Goal: Information Seeking & Learning: Learn about a topic

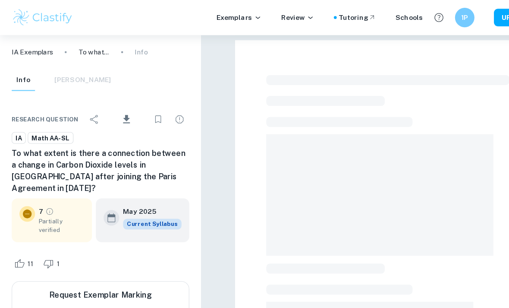
scroll to position [115, 0]
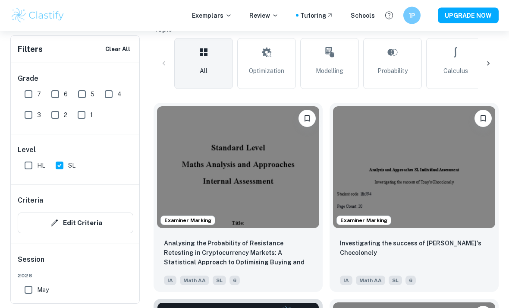
scroll to position [222, 0]
click at [346, 70] on link "Modelling" at bounding box center [329, 63] width 59 height 51
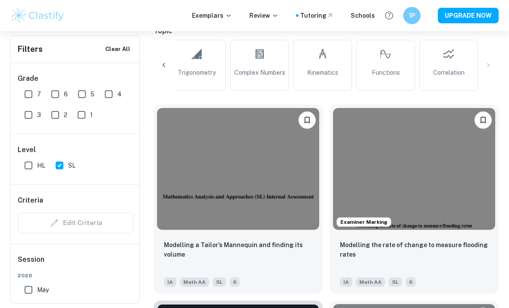
scroll to position [0, 763]
click at [341, 74] on link "Kinematics" at bounding box center [323, 65] width 59 height 51
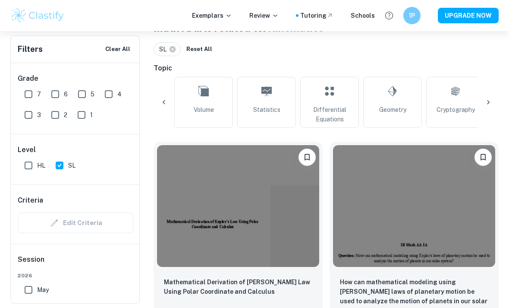
scroll to position [0, 380]
click at [275, 109] on span "Statistics" at bounding box center [265, 109] width 27 height 9
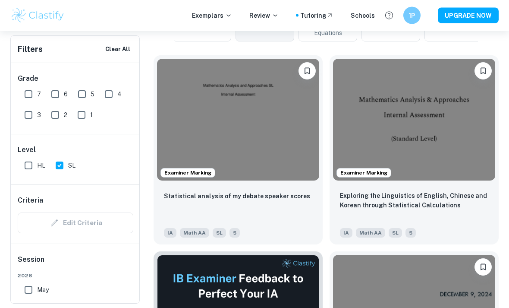
scroll to position [270, 0]
click at [29, 95] on input "7" at bounding box center [28, 93] width 17 height 17
checkbox input "true"
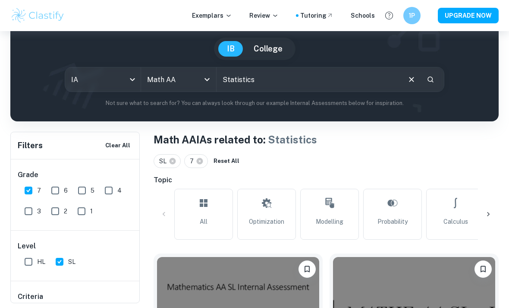
scroll to position [0, 0]
click at [287, 218] on link "Optimization" at bounding box center [266, 214] width 59 height 51
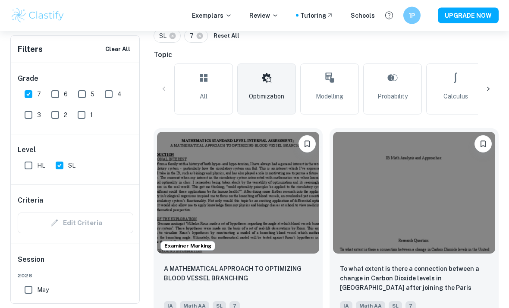
scroll to position [197, 0]
click at [338, 98] on span "Modelling" at bounding box center [330, 96] width 28 height 9
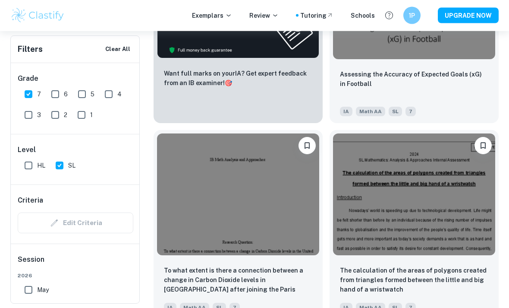
scroll to position [2152, 0]
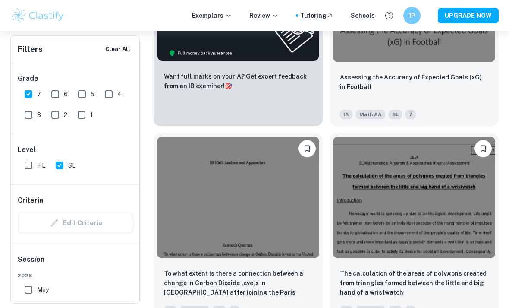
click at [281, 243] on img at bounding box center [238, 197] width 162 height 122
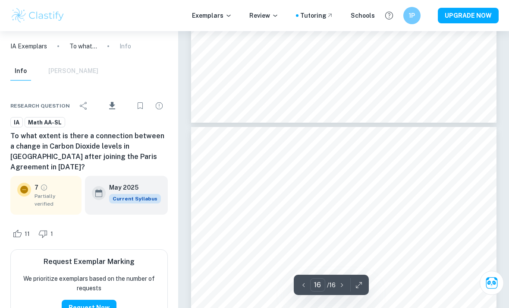
scroll to position [6205, 0]
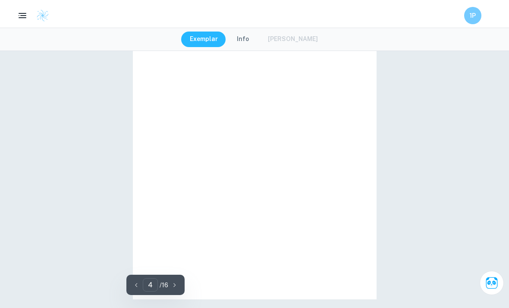
type input "3"
